Goal: Navigation & Orientation: Find specific page/section

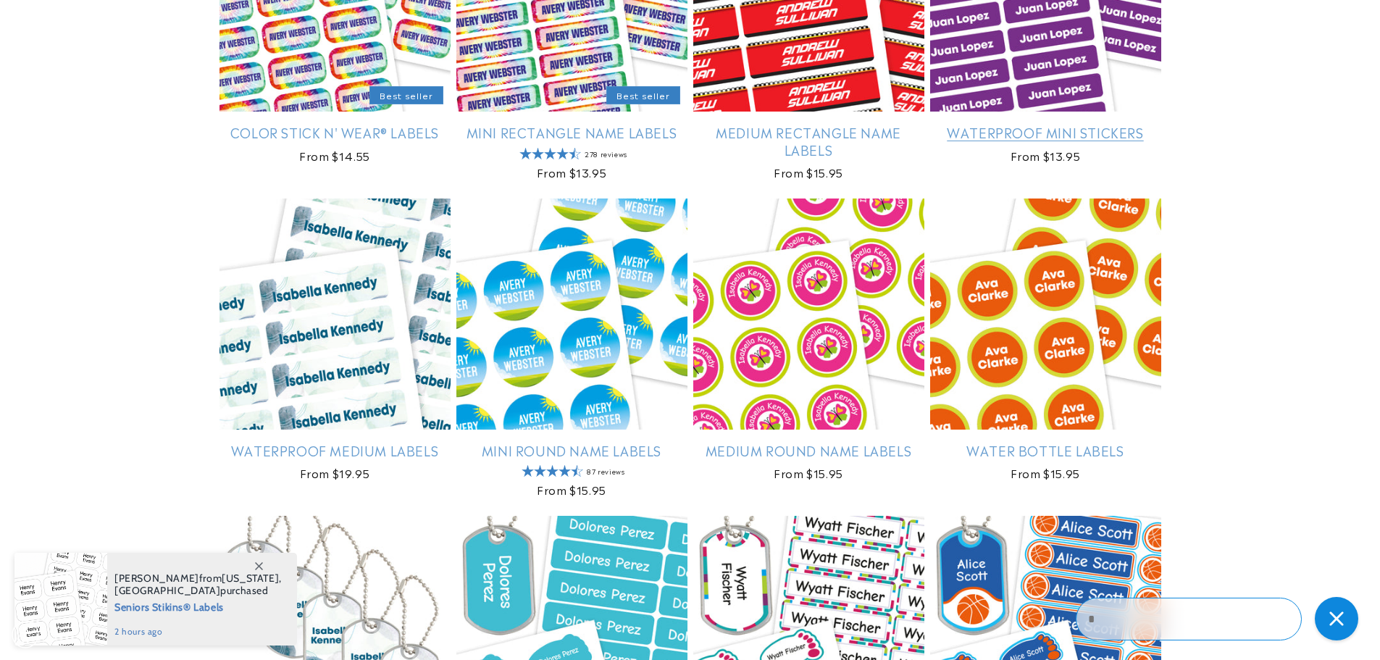
scroll to position [507, 0]
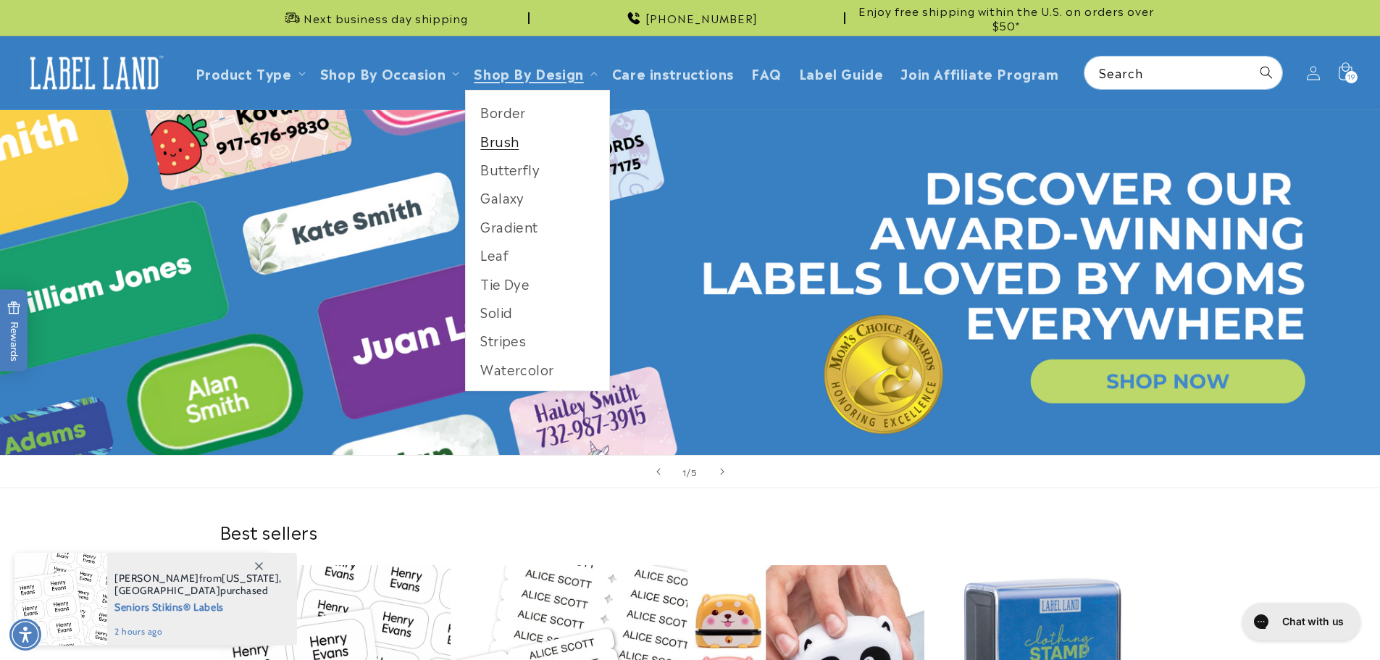
click at [505, 145] on link "Brush" at bounding box center [537, 141] width 143 height 28
